Goal: Task Accomplishment & Management: Complete application form

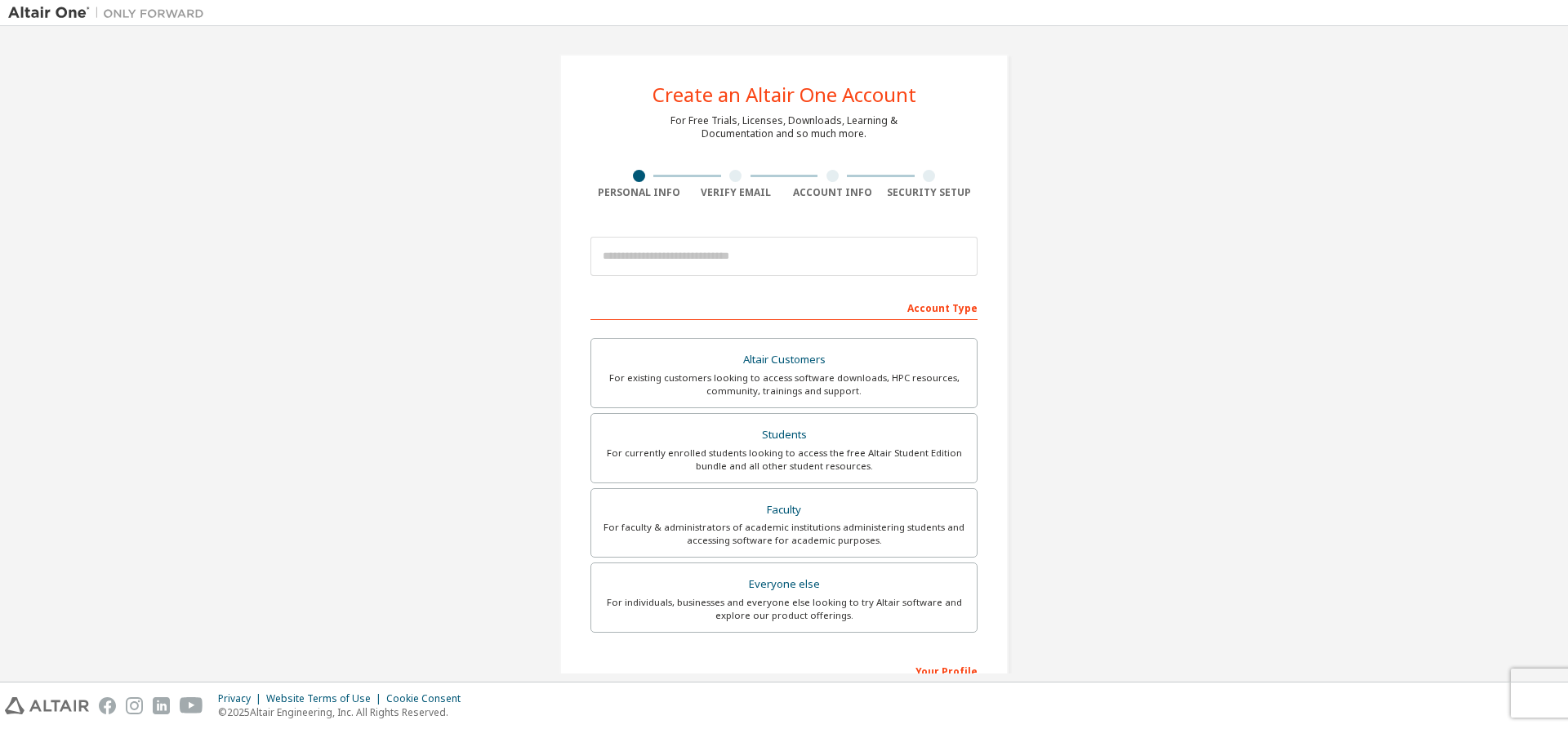
scroll to position [225, 0]
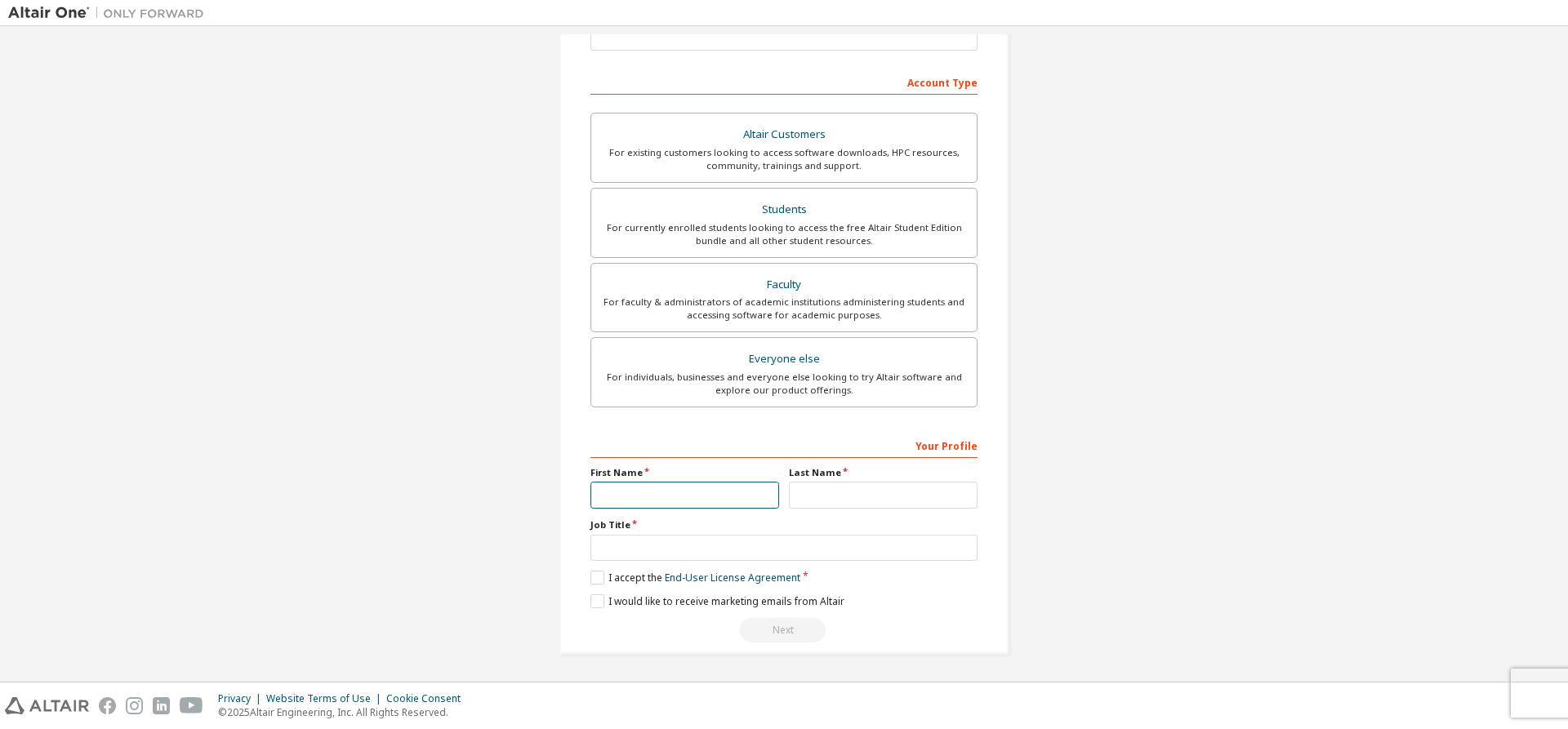
click at [723, 500] on input "text" at bounding box center [684, 495] width 189 height 27
type input "*******"
type input "*"
type input "****"
click at [727, 545] on input "text" at bounding box center [783, 548] width 387 height 27
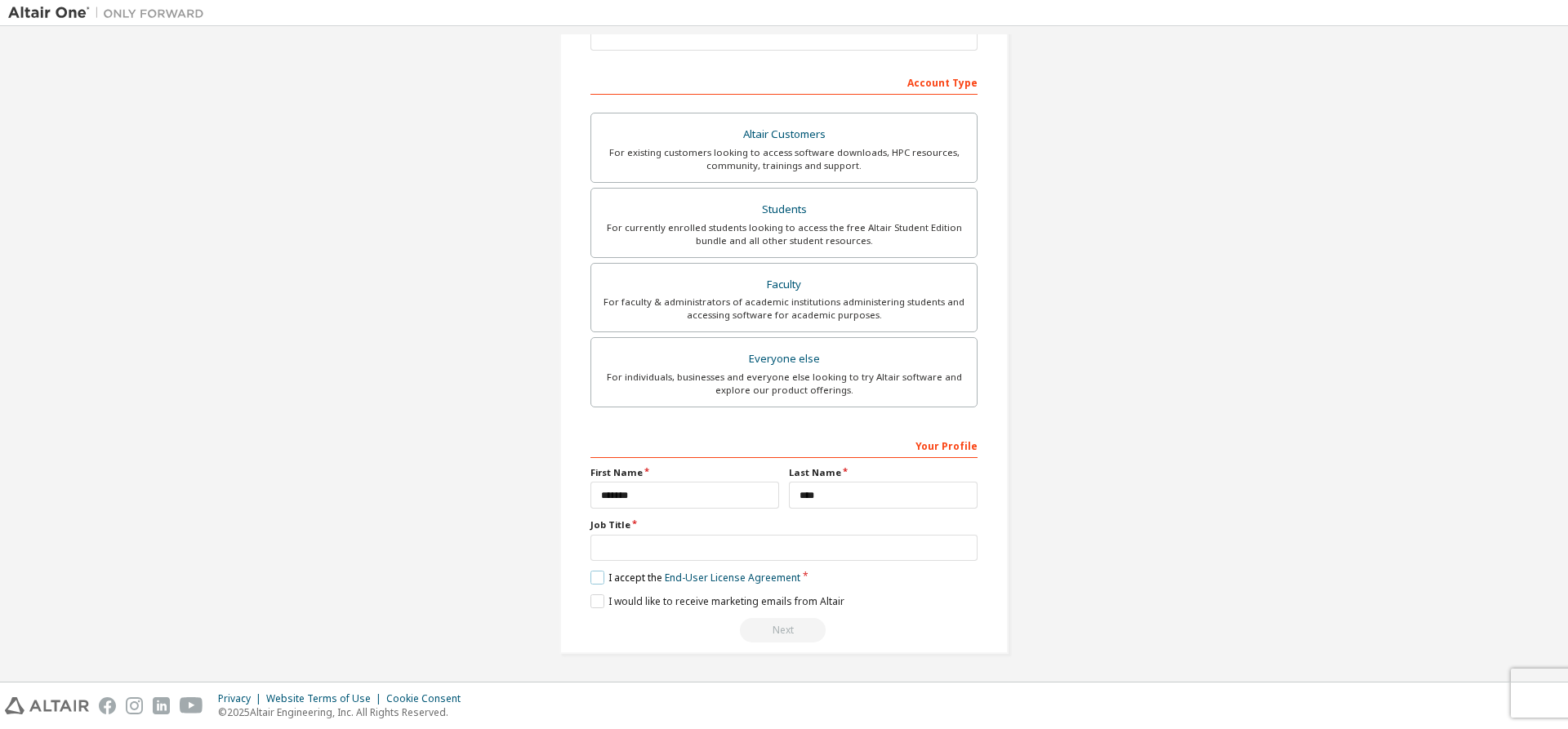
click at [597, 580] on label "I accept the End-User License Agreement" at bounding box center [695, 578] width 210 height 14
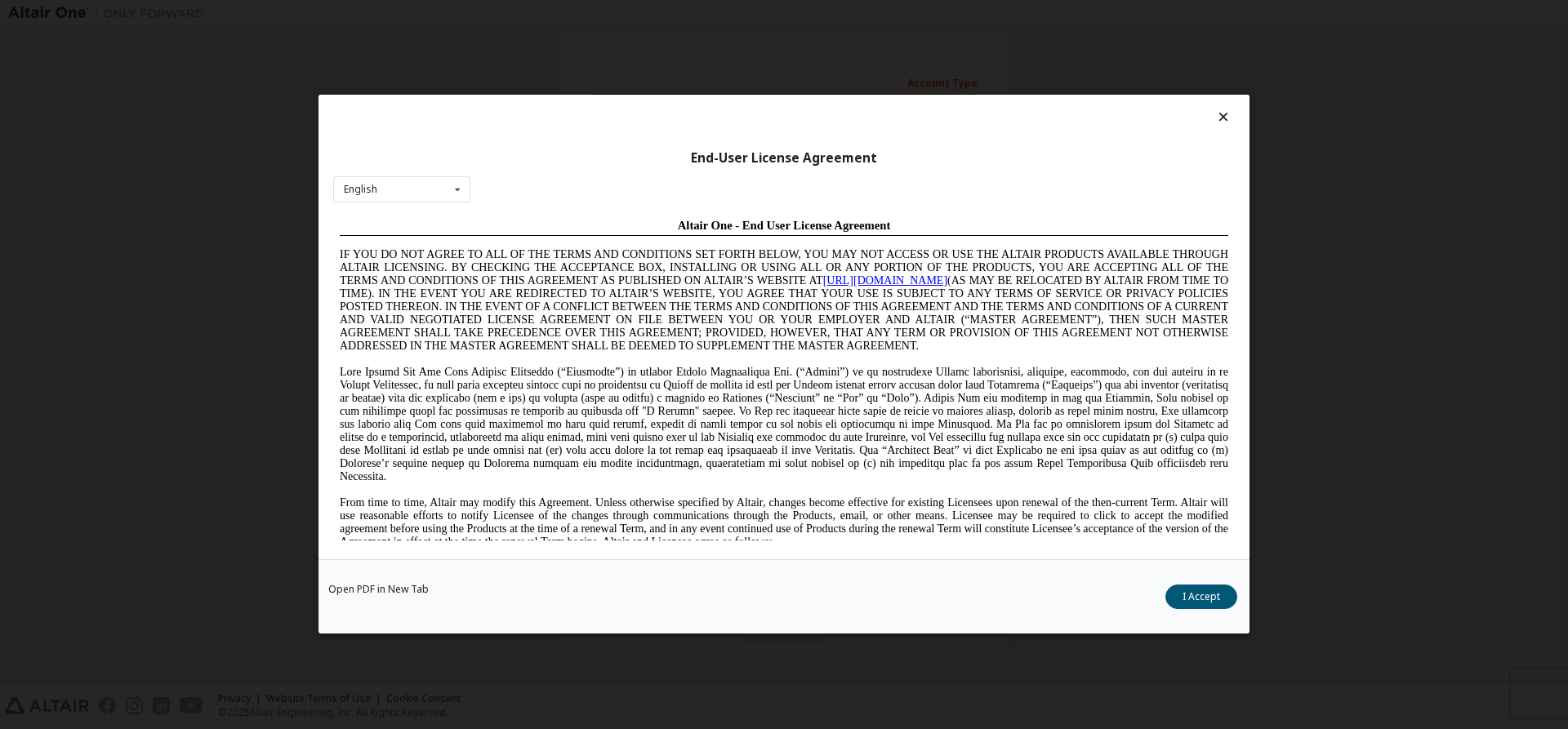
scroll to position [0, 0]
click at [1208, 589] on button "I Accept" at bounding box center [1201, 597] width 72 height 24
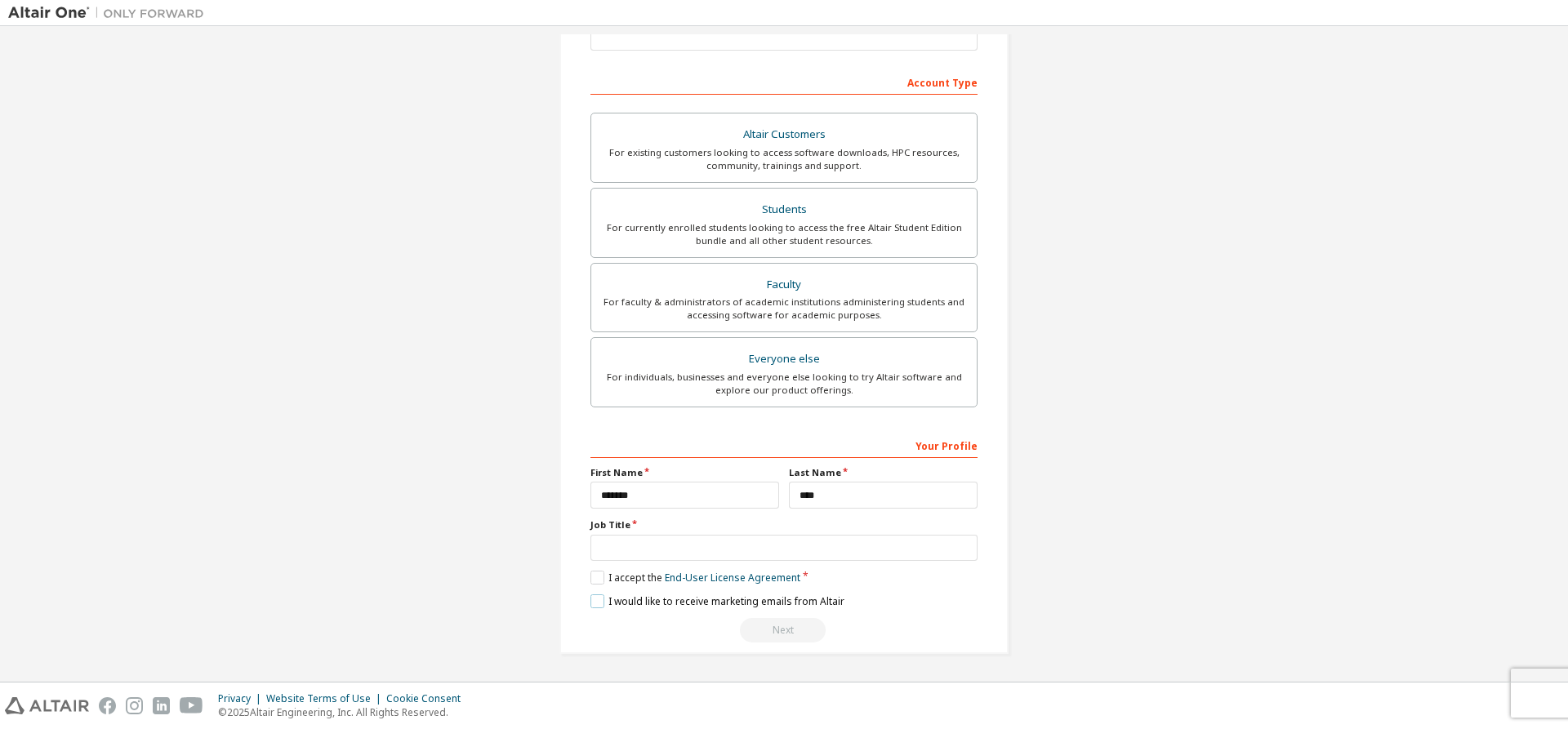
click at [600, 596] on label "I would like to receive marketing emails from Altair" at bounding box center [717, 601] width 254 height 14
click at [812, 161] on div "For existing customers looking to access software downloads, HPC resources, com…" at bounding box center [784, 159] width 366 height 26
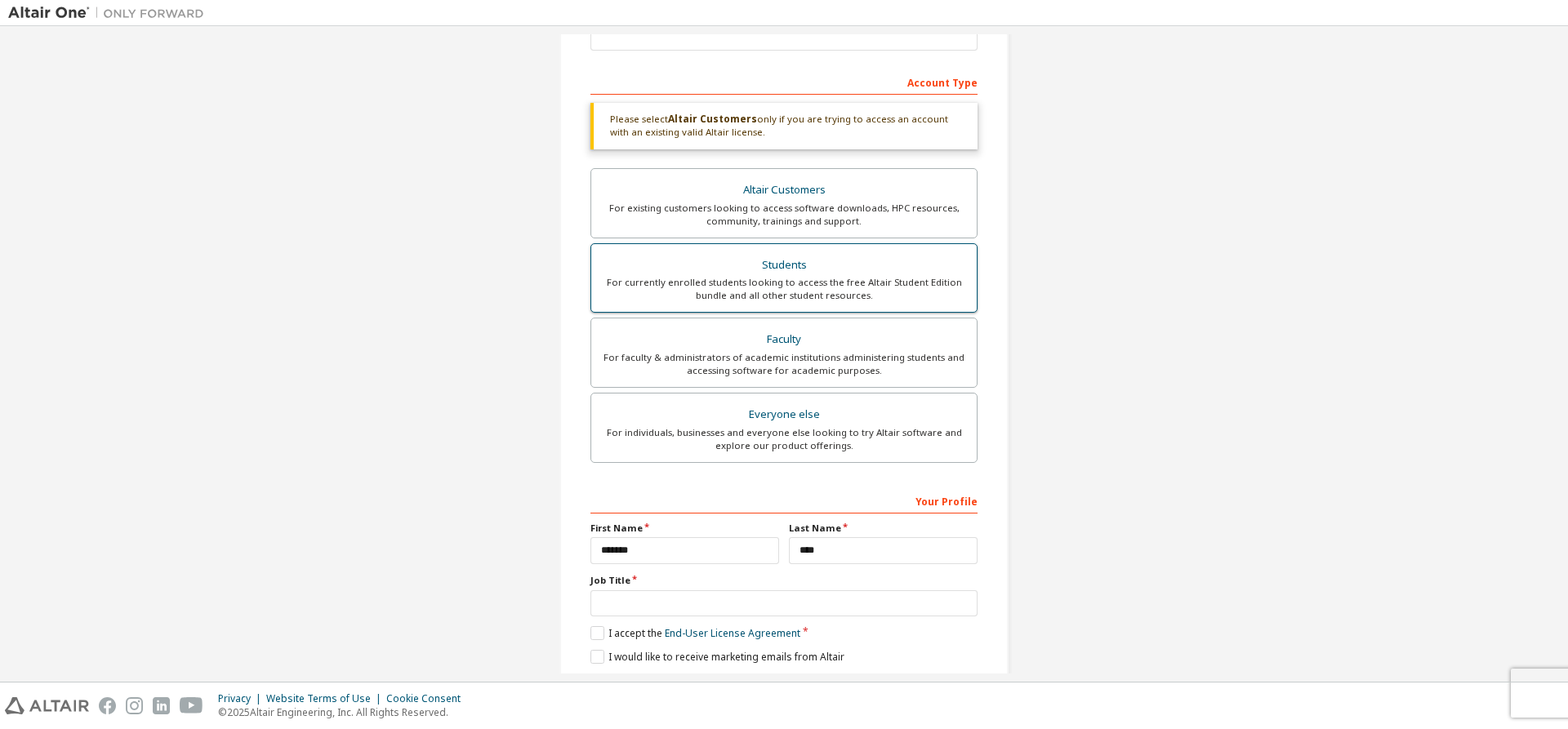
click at [813, 258] on div "Students" at bounding box center [784, 265] width 366 height 23
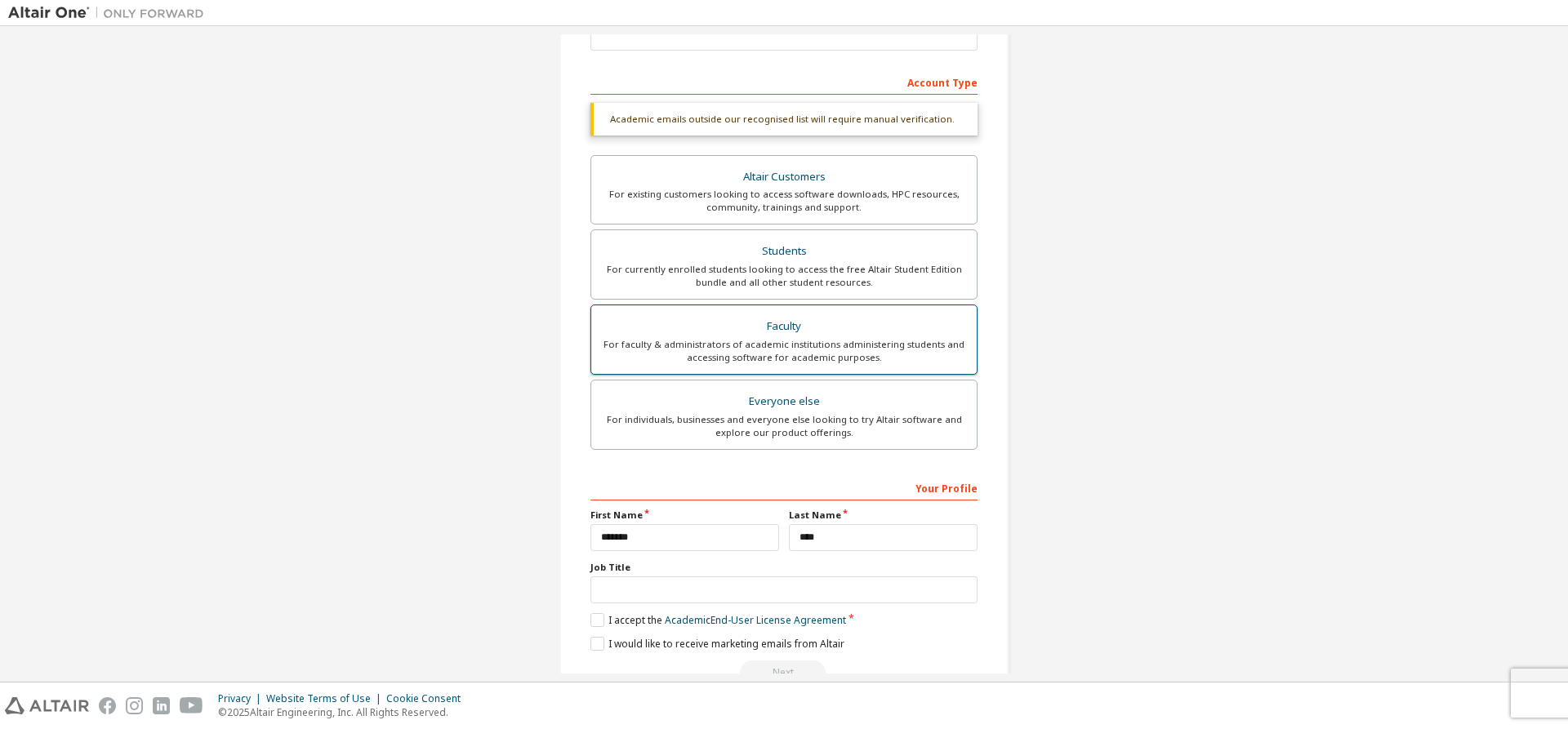
click at [807, 347] on div "For faculty & administrators of academic institutions administering students an…" at bounding box center [784, 351] width 366 height 26
drag, startPoint x: 798, startPoint y: 398, endPoint x: 791, endPoint y: 202, distance: 196.9
click at [798, 386] on label "Everyone else For individuals, businesses and everyone else looking to try Alta…" at bounding box center [783, 415] width 387 height 70
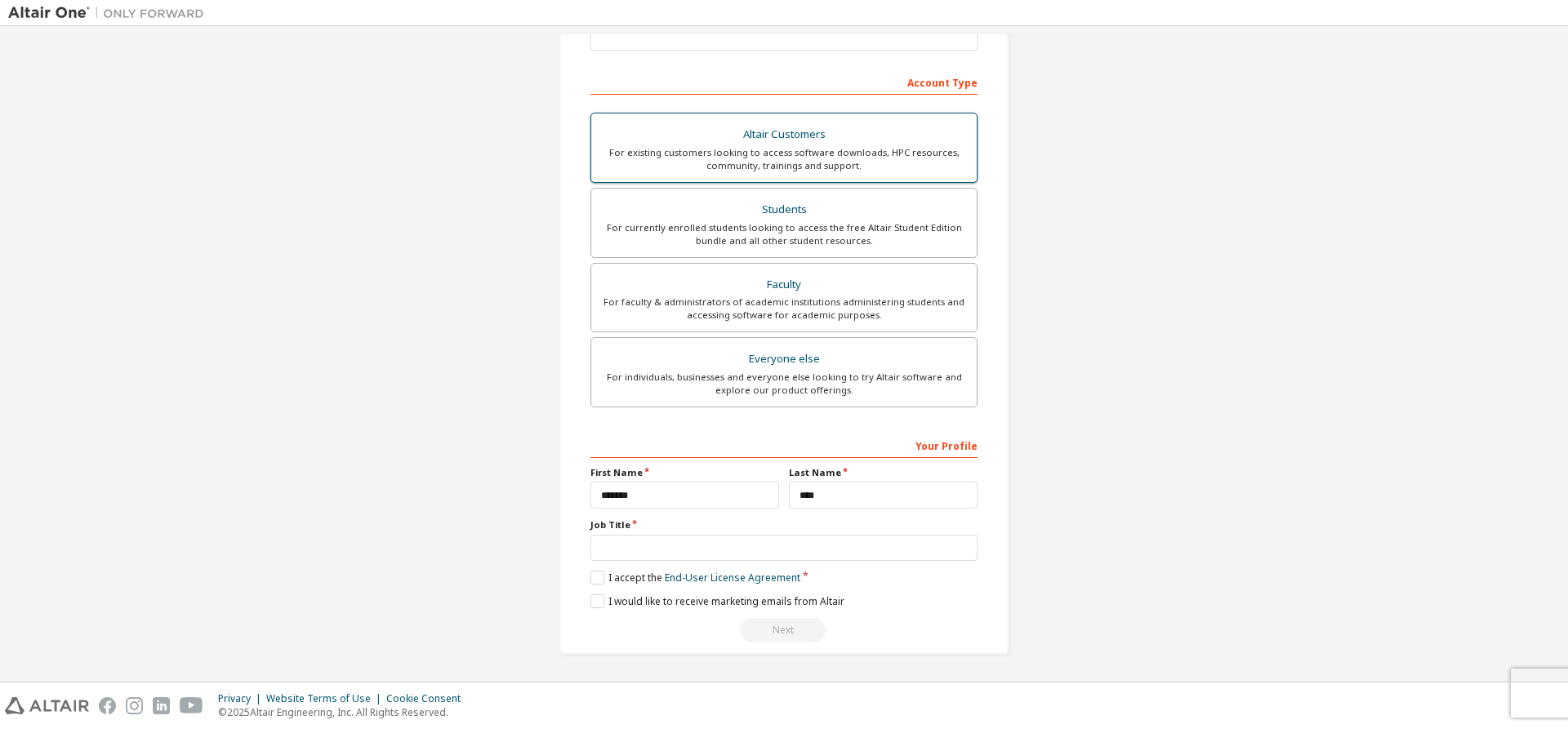
click at [791, 157] on div "For existing customers looking to access software downloads, HPC resources, com…" at bounding box center [784, 159] width 366 height 26
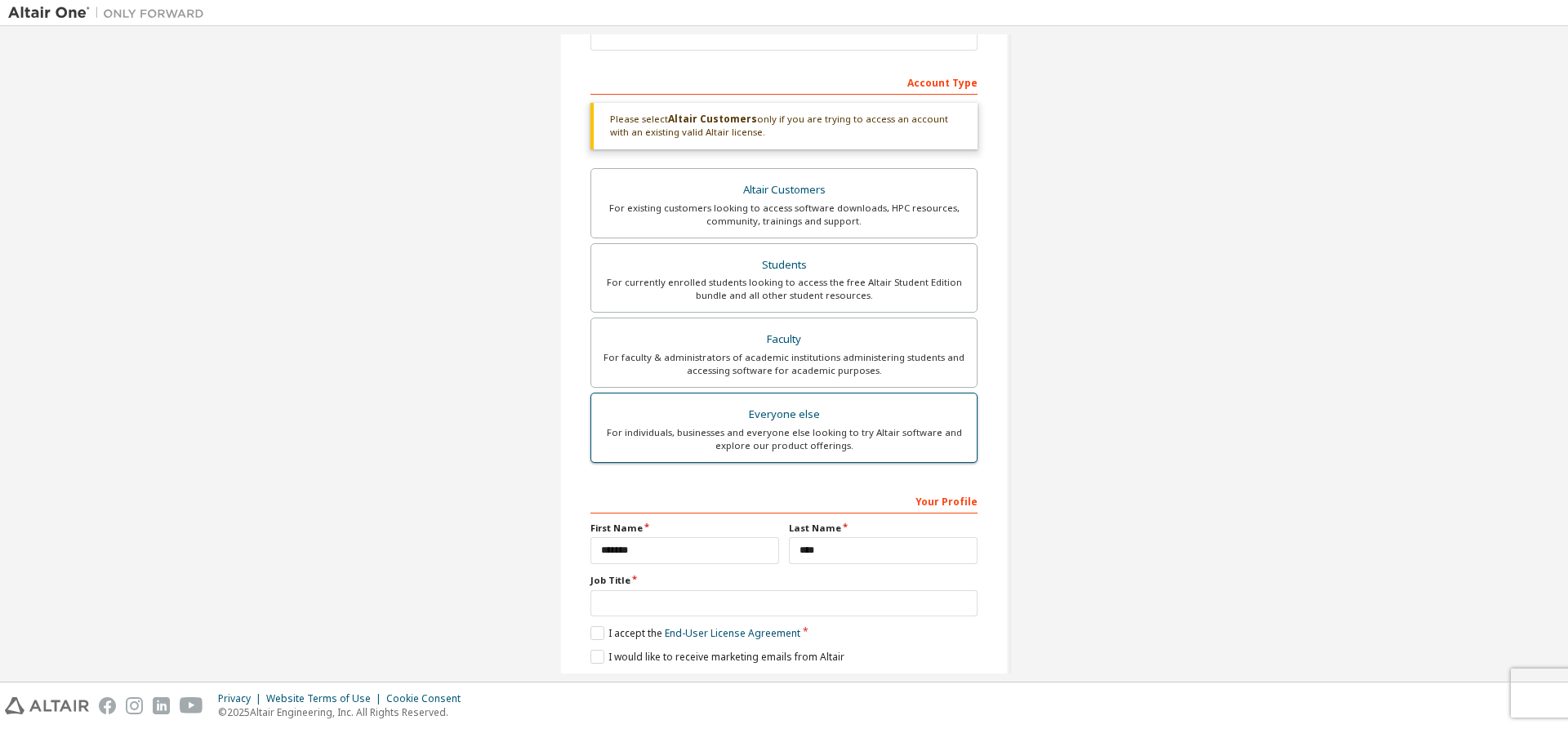
scroll to position [281, 0]
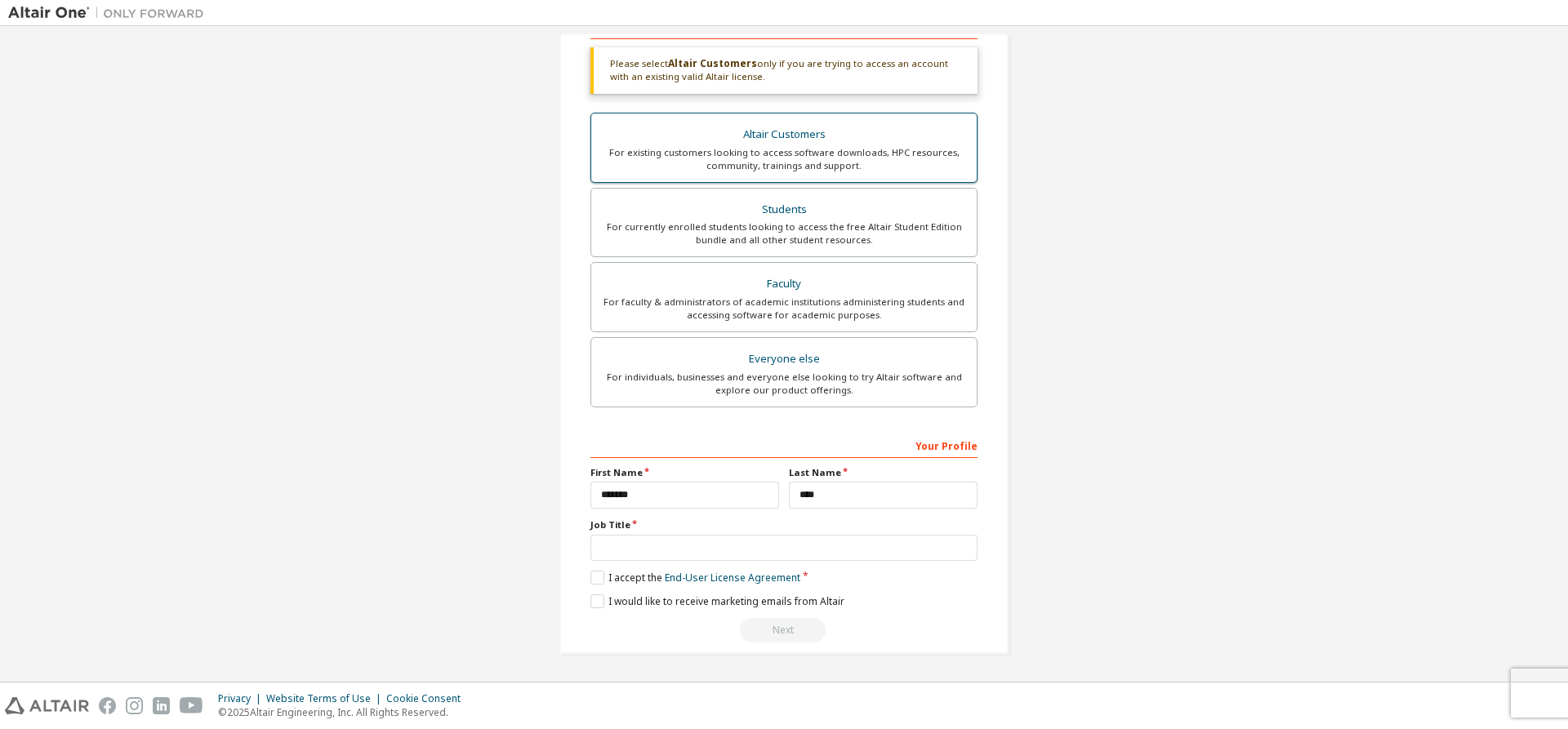
click at [897, 155] on div "For existing customers looking to access software downloads, HPC resources, com…" at bounding box center [784, 159] width 366 height 26
